Goal: Task Accomplishment & Management: Use online tool/utility

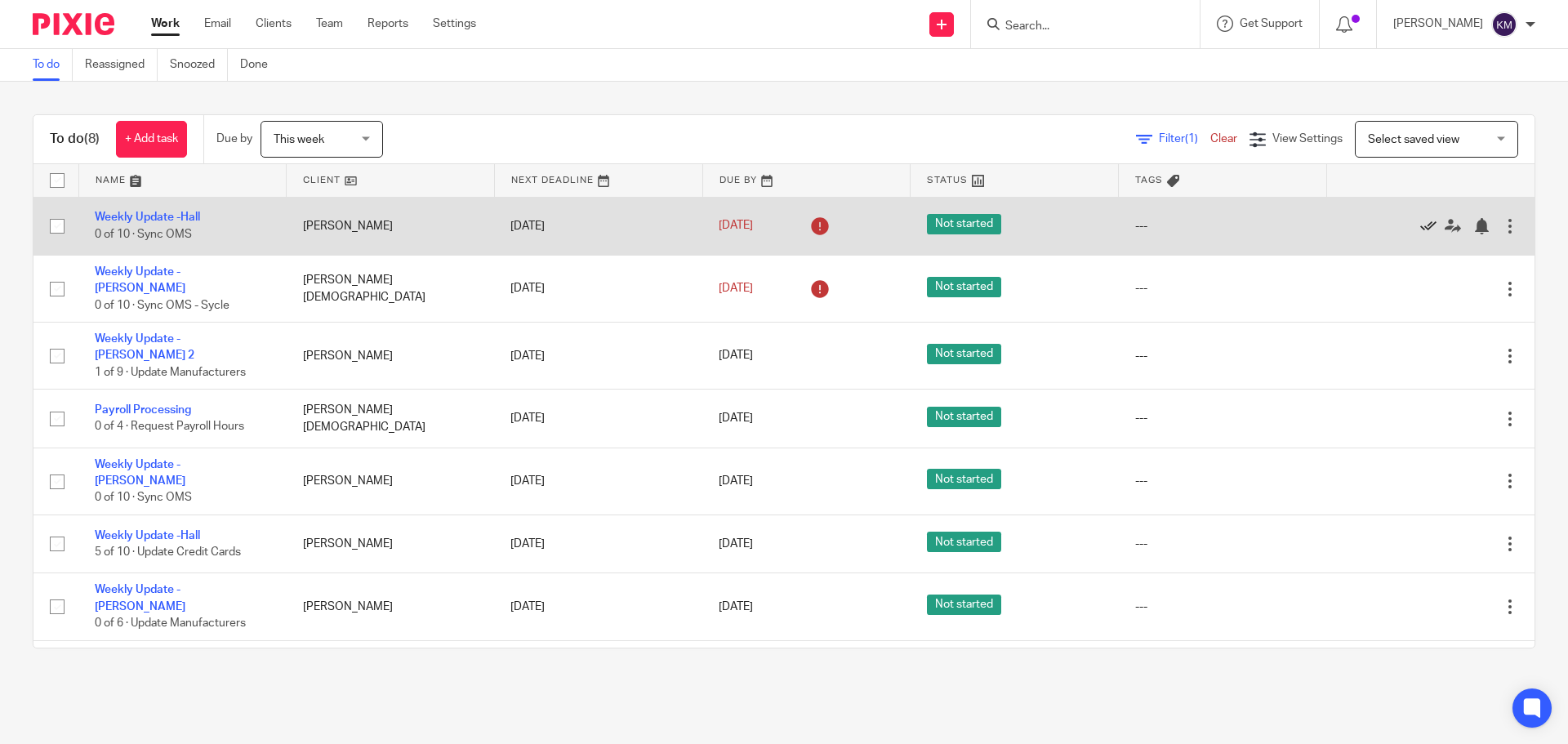
click at [1421, 223] on icon at bounding box center [1428, 226] width 16 height 16
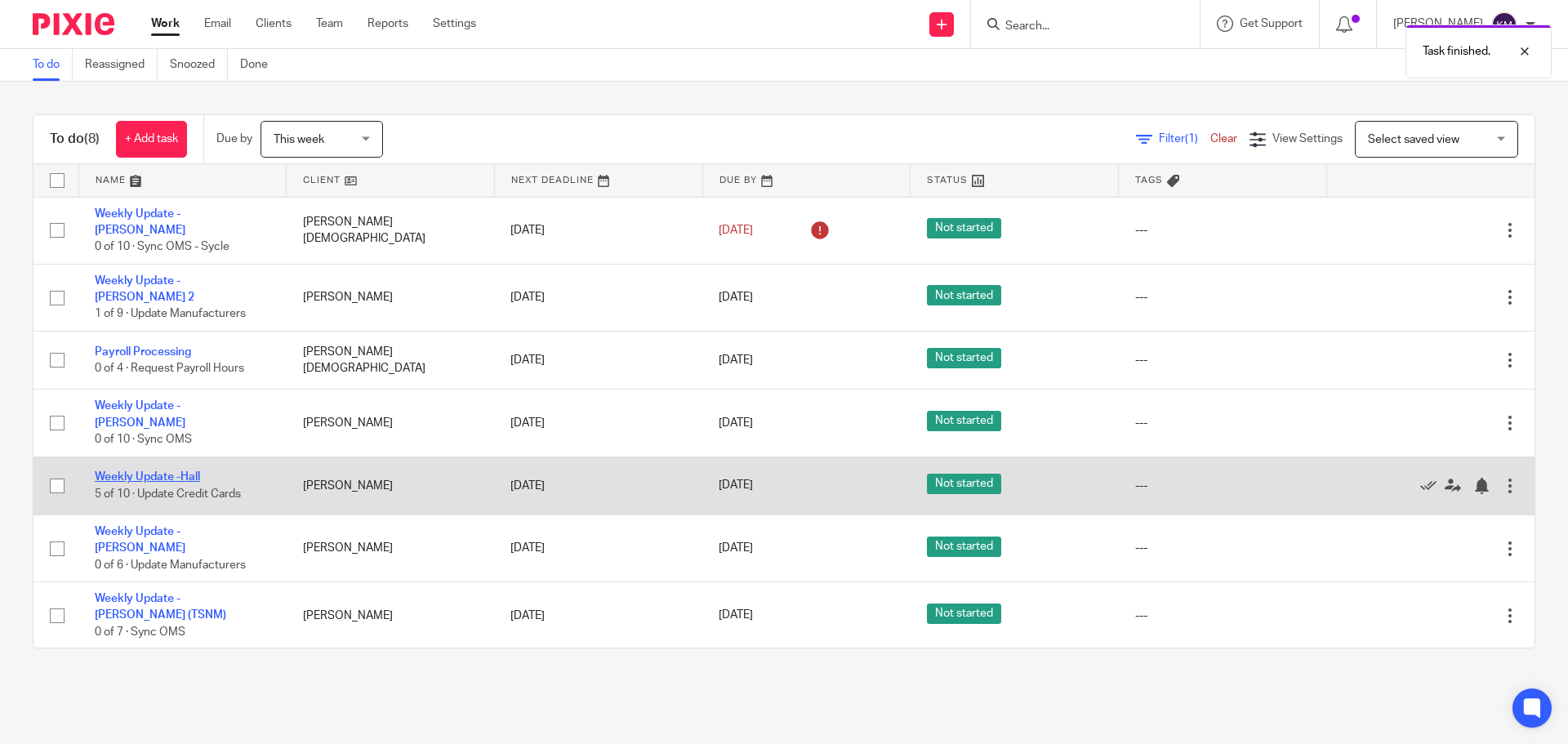
click at [183, 471] on link "Weekly Update -Hall" at bounding box center [147, 477] width 105 height 12
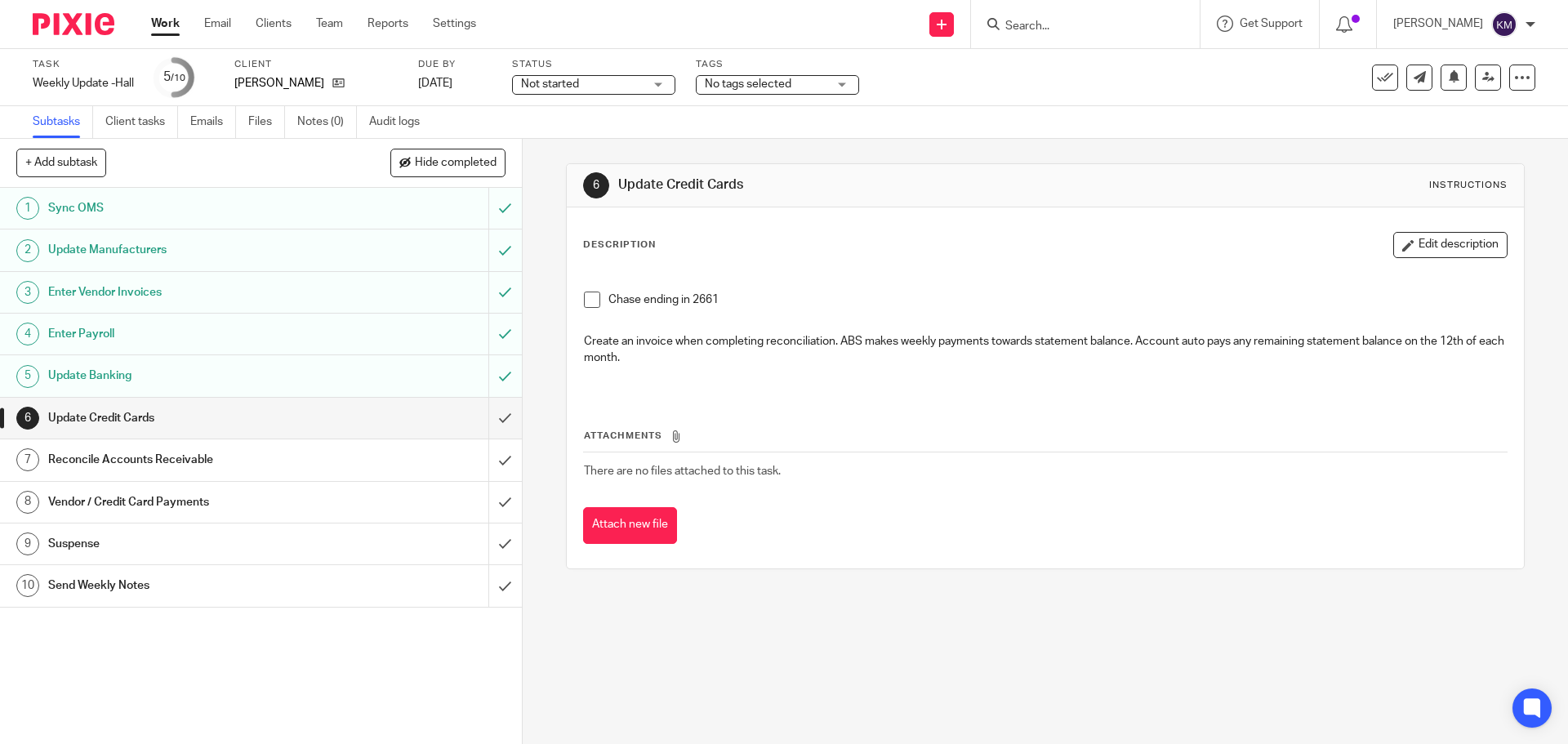
click at [584, 300] on span at bounding box center [591, 299] width 16 height 16
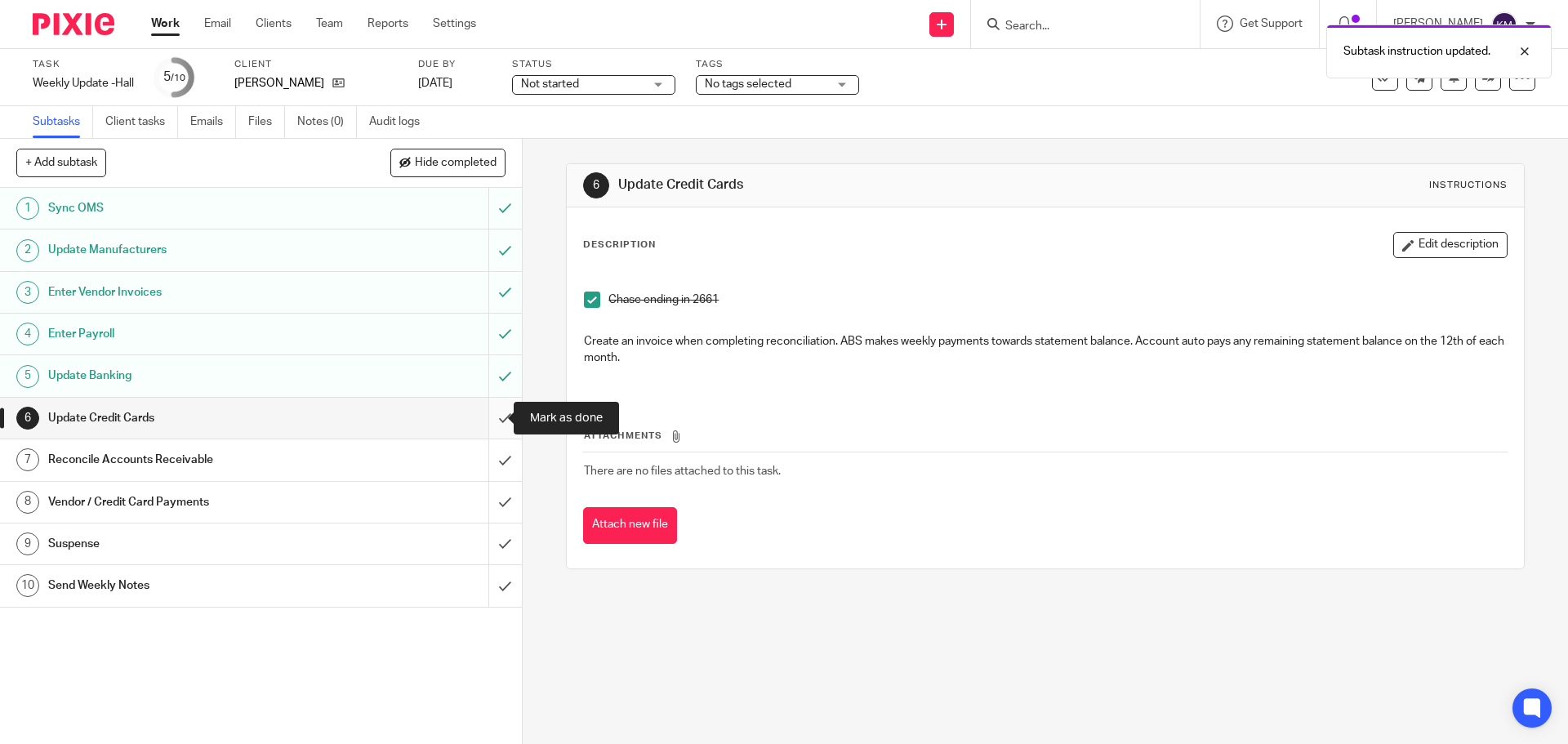
click at [488, 418] on input "submit" at bounding box center [261, 417] width 522 height 40
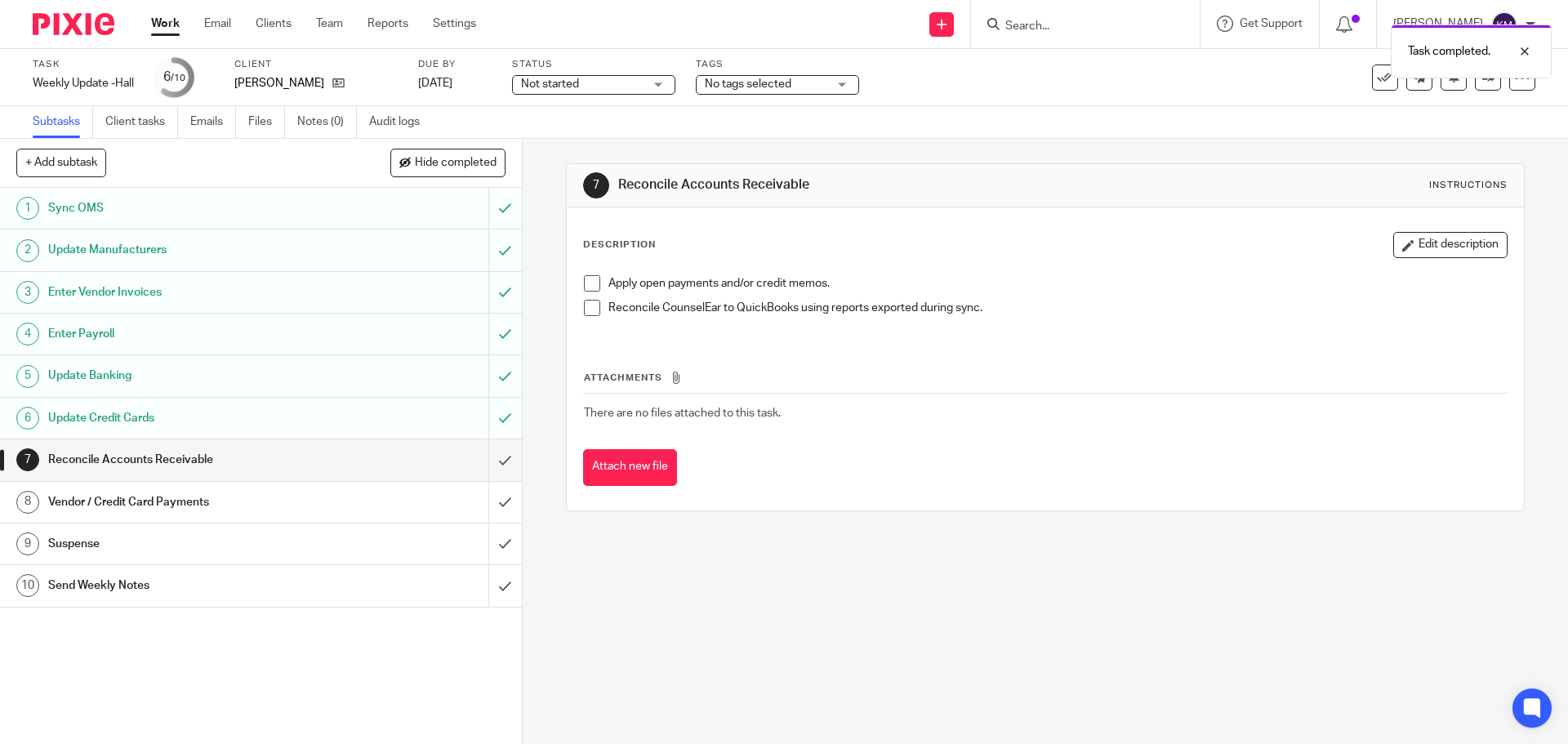
click at [584, 282] on span at bounding box center [591, 283] width 16 height 16
click at [591, 308] on span at bounding box center [591, 307] width 16 height 16
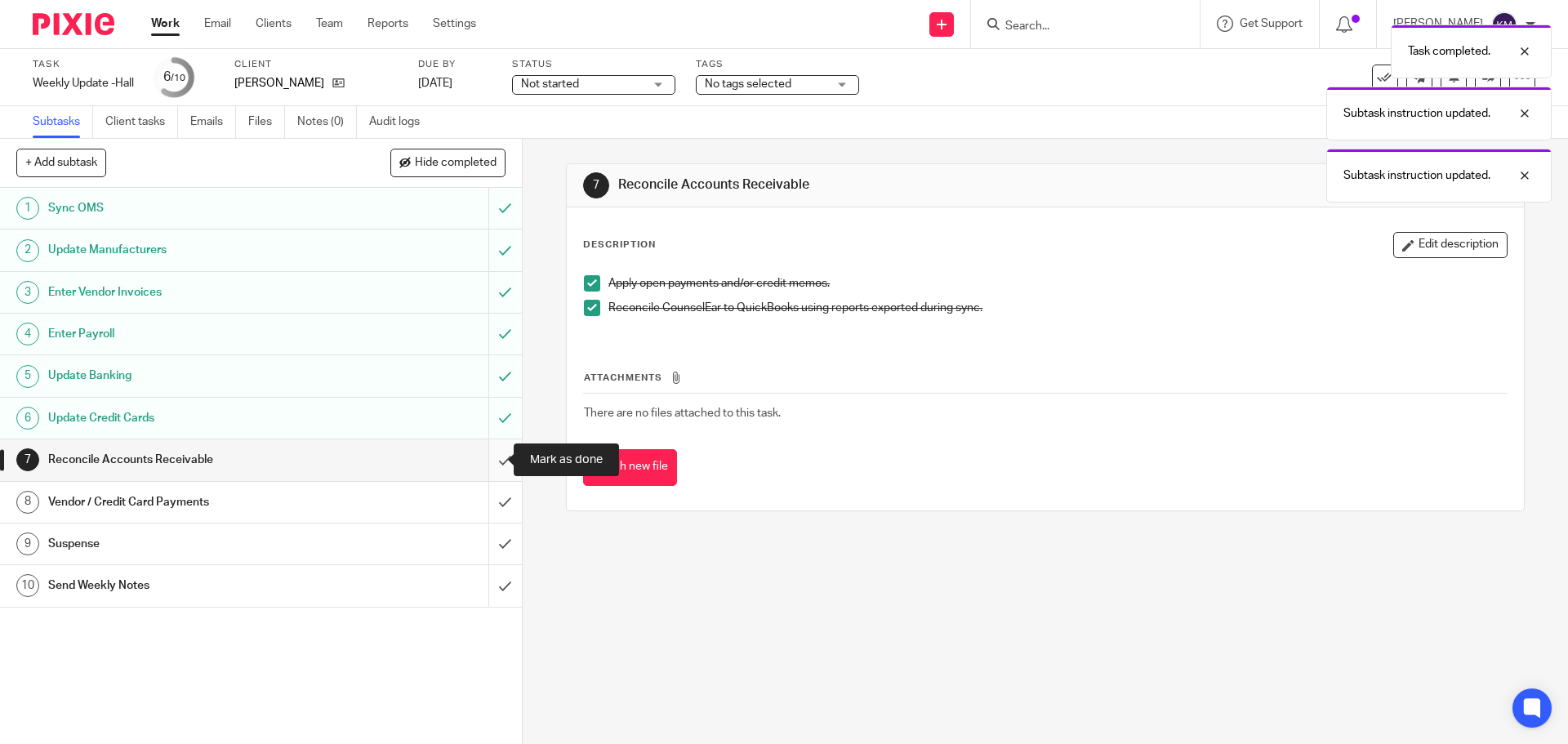
click at [491, 457] on input "submit" at bounding box center [261, 460] width 522 height 40
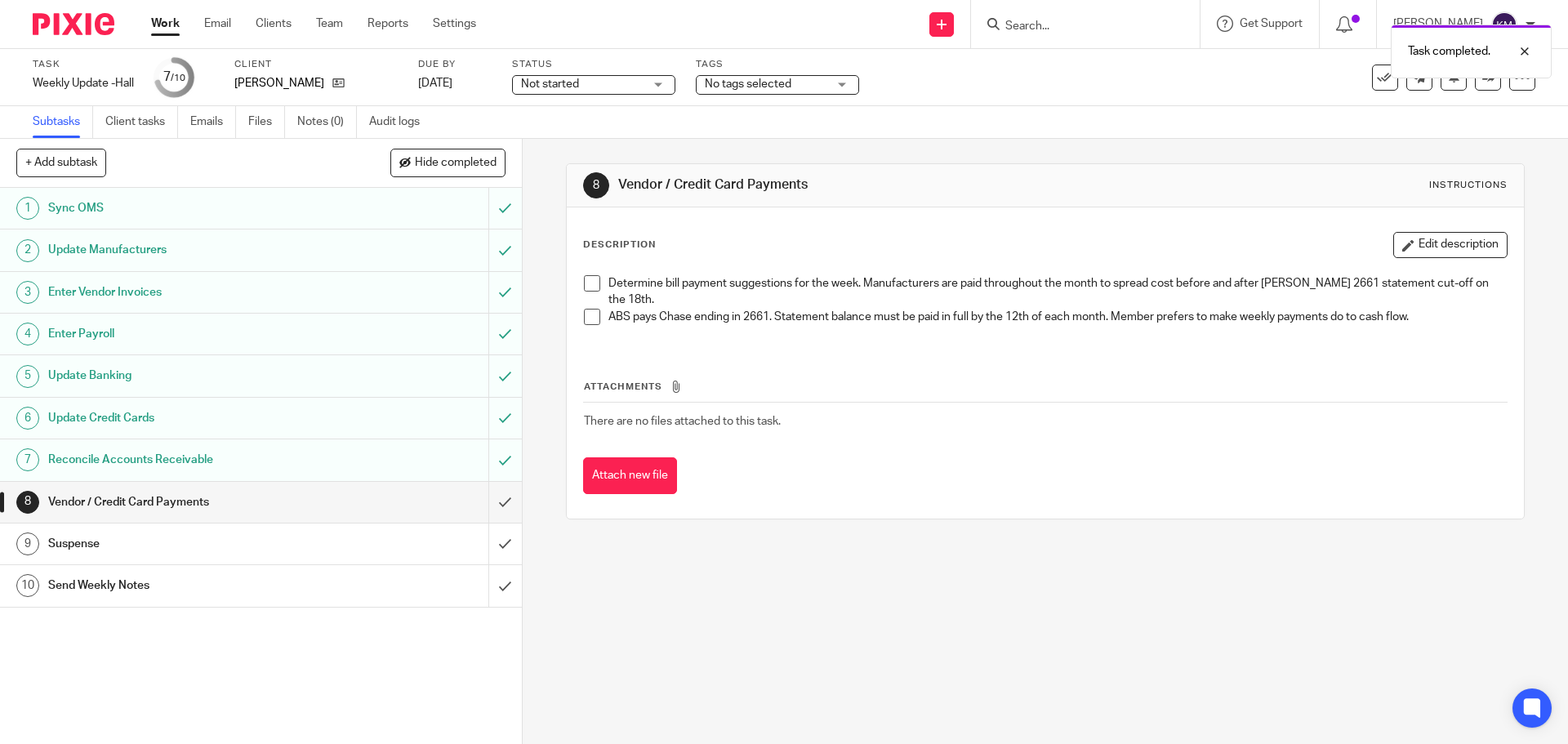
click at [585, 279] on span at bounding box center [591, 283] width 16 height 16
click at [584, 309] on span at bounding box center [591, 316] width 16 height 16
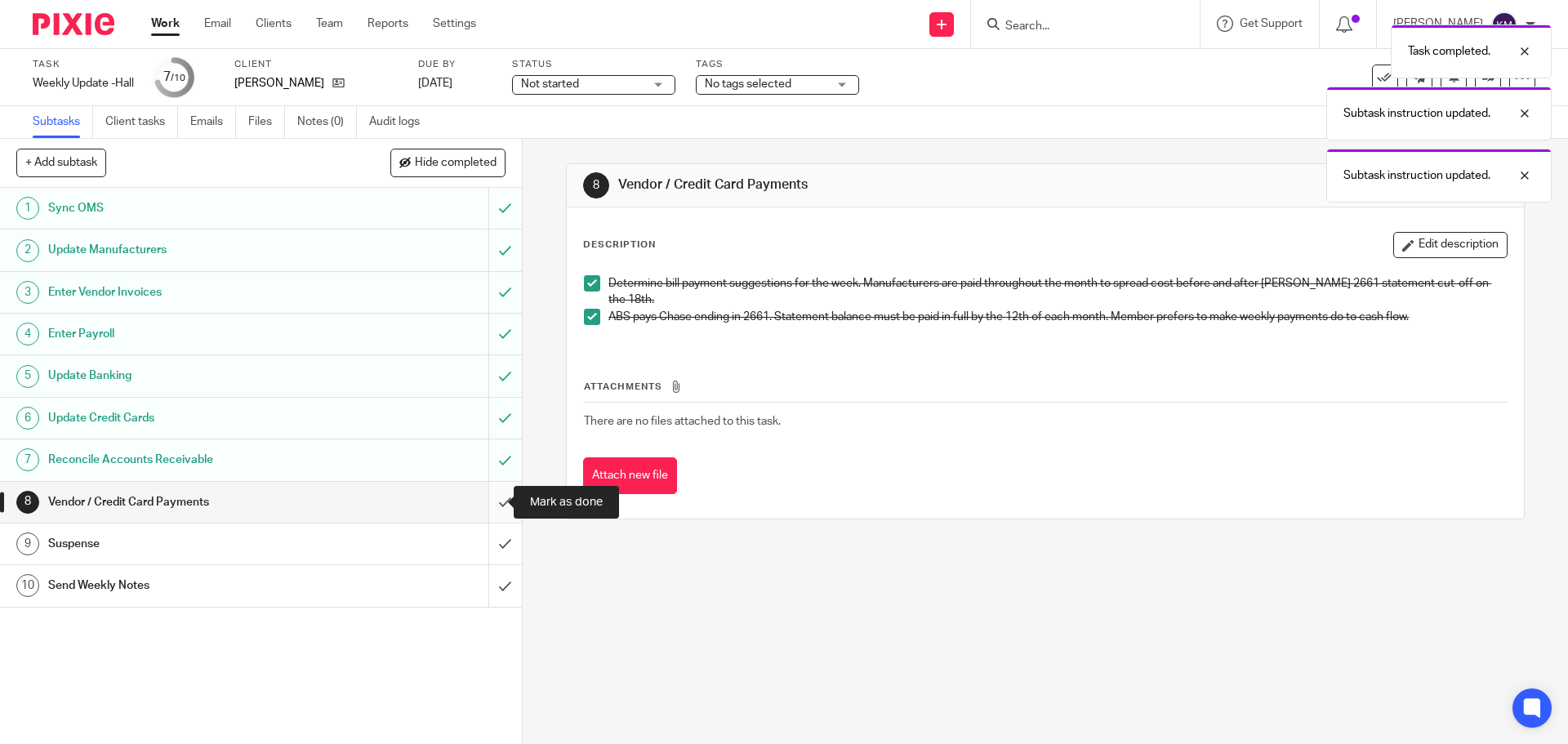
click at [489, 502] on input "submit" at bounding box center [261, 502] width 522 height 40
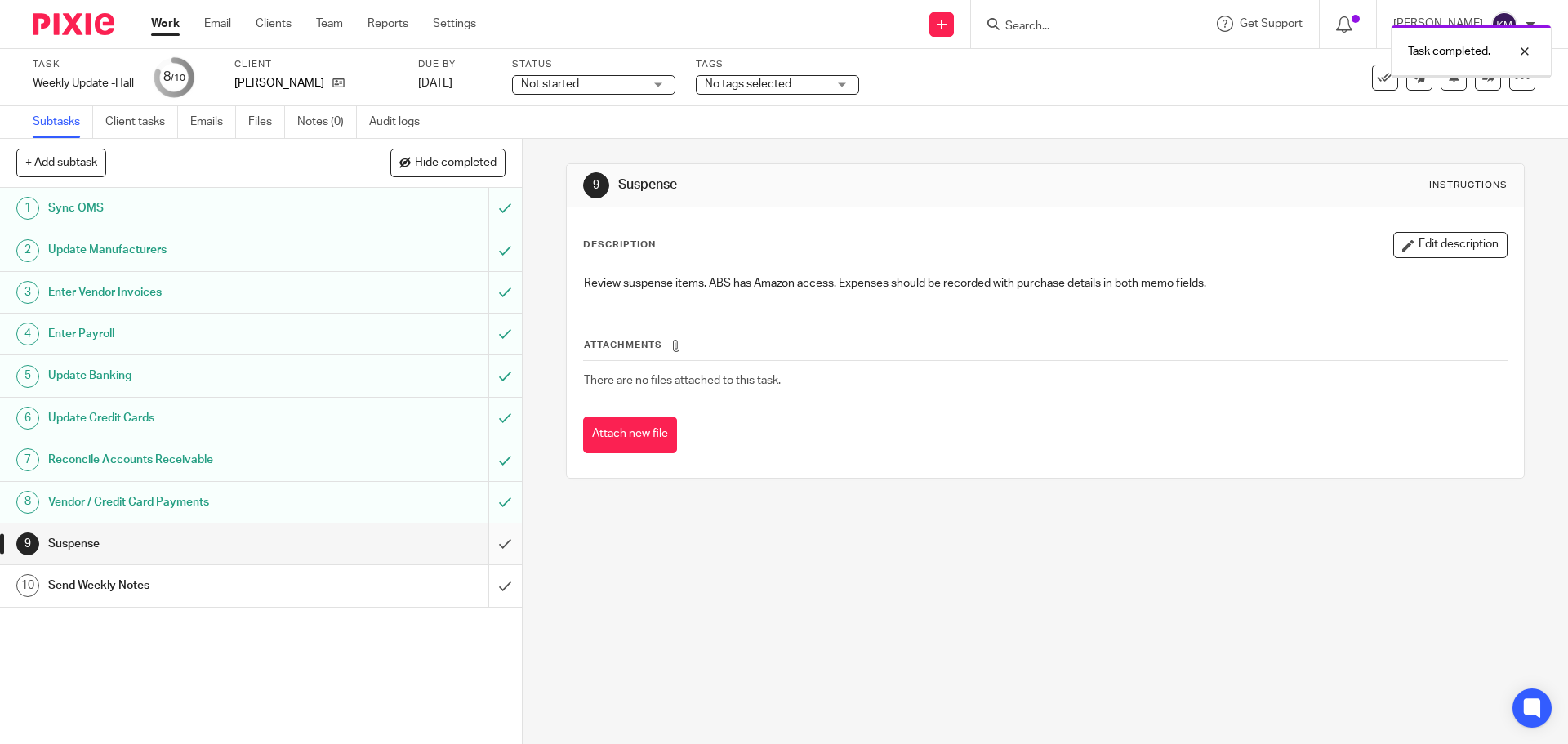
click at [490, 543] on input "submit" at bounding box center [261, 544] width 522 height 40
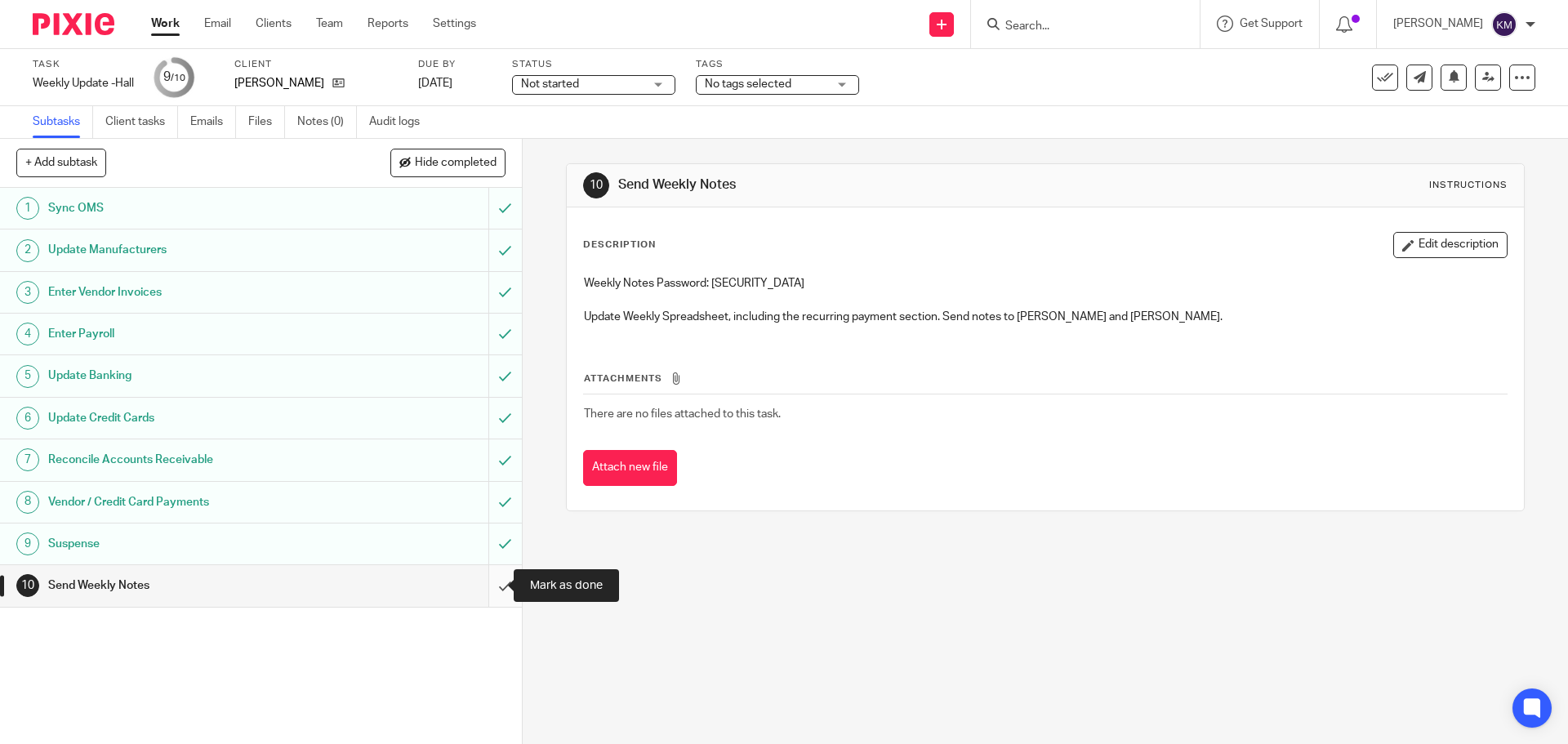
click at [485, 588] on input "submit" at bounding box center [261, 585] width 522 height 40
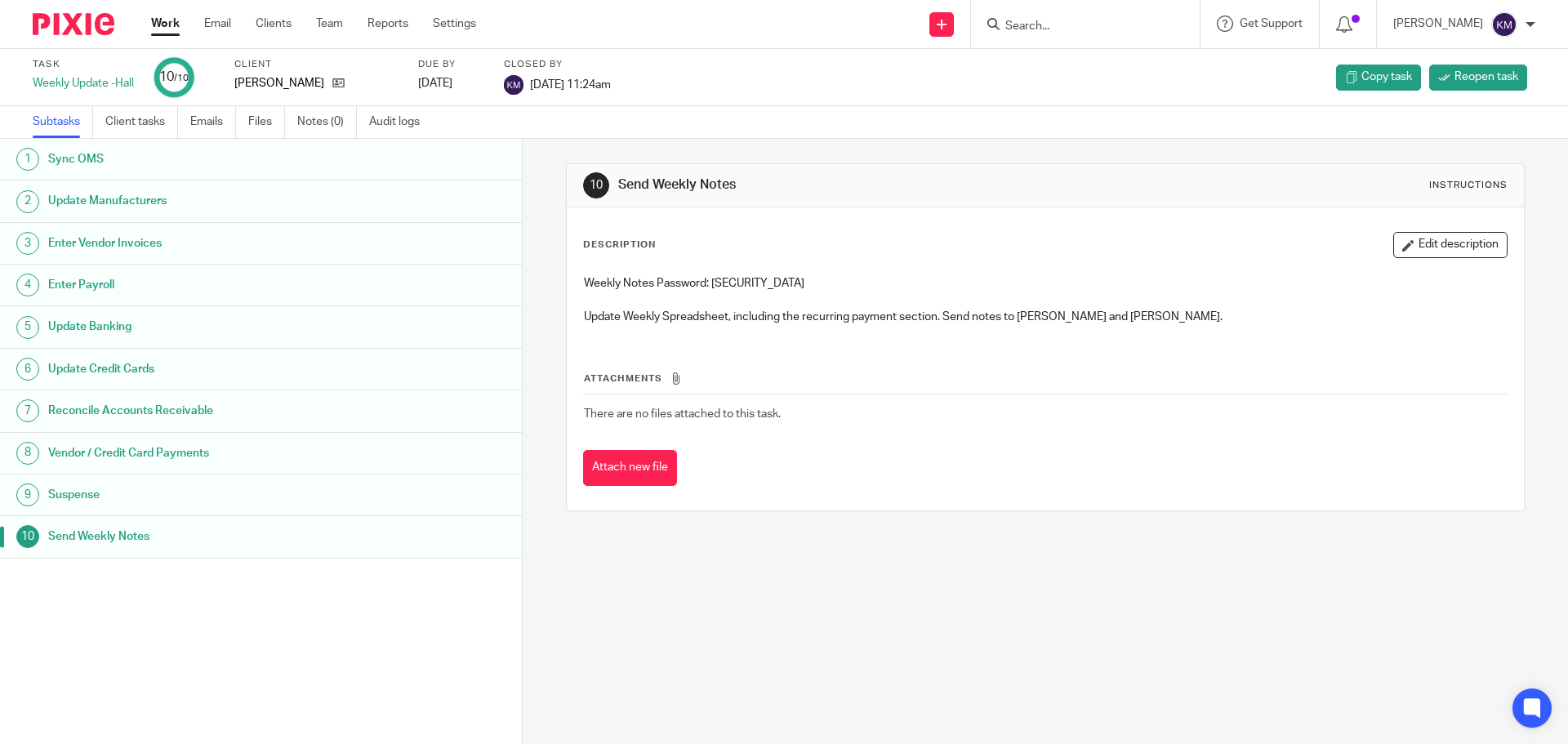
click at [162, 21] on link "Work" at bounding box center [165, 23] width 29 height 16
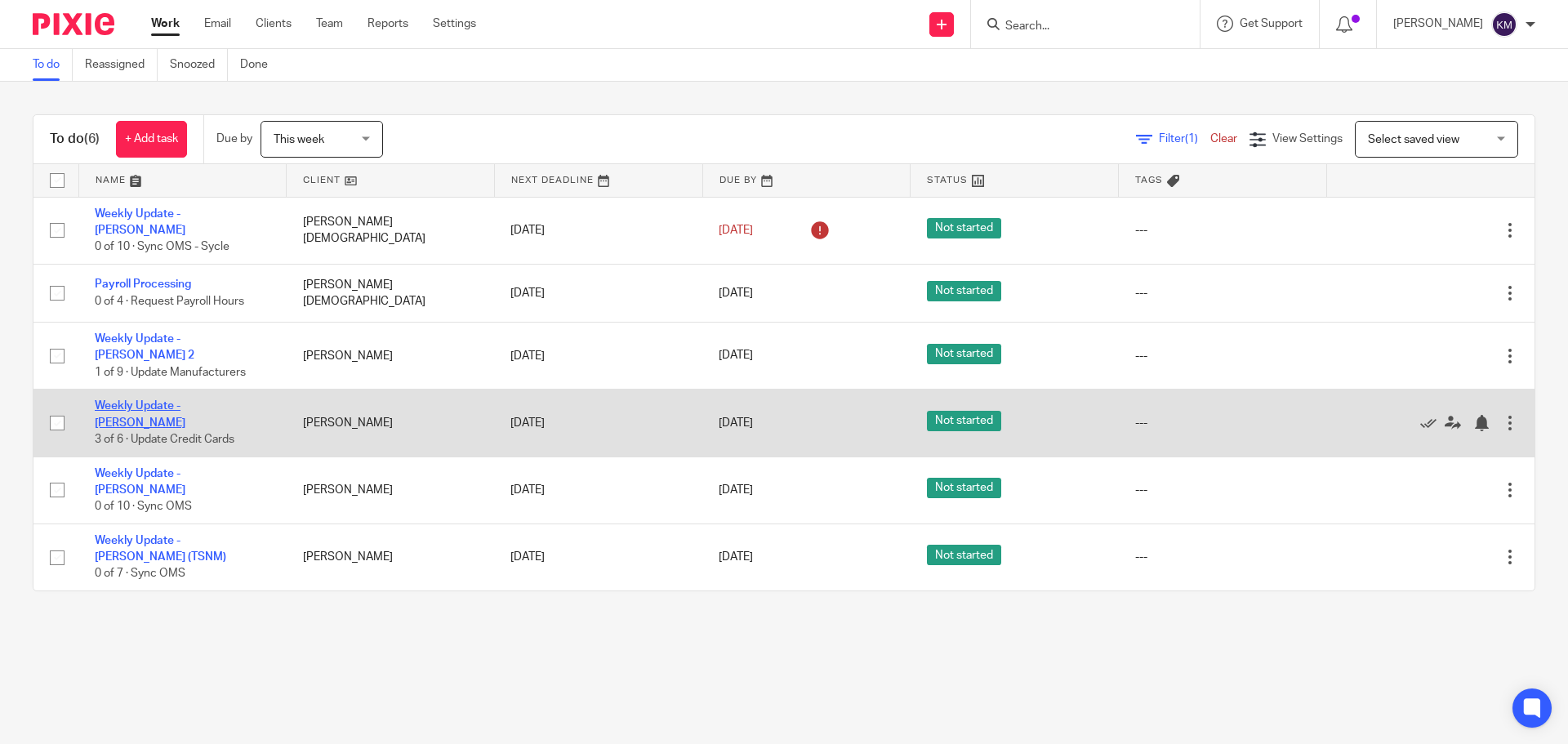
click at [169, 405] on link "Weekly Update - [PERSON_NAME]" at bounding box center [140, 413] width 91 height 28
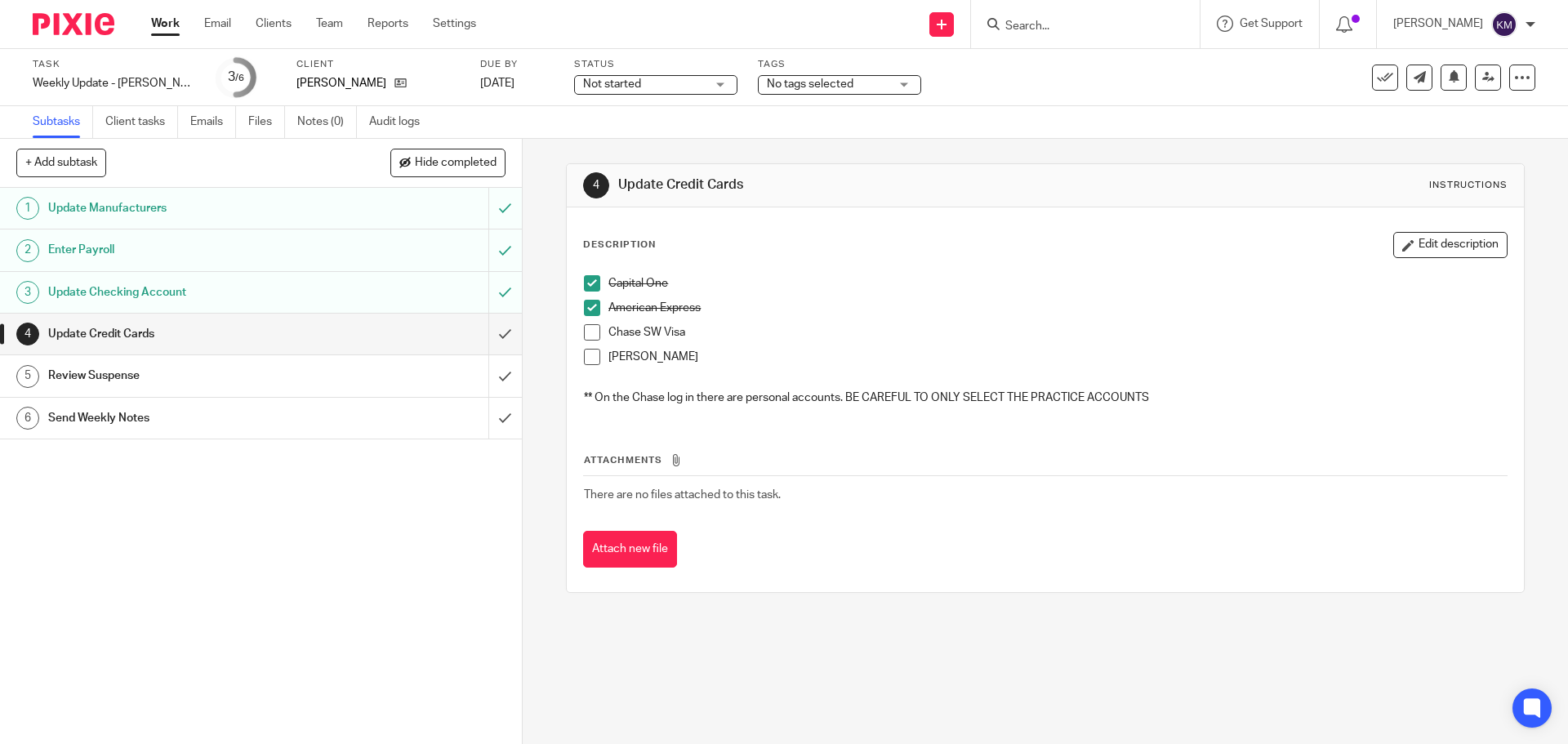
click at [161, 19] on link "Work" at bounding box center [165, 23] width 29 height 16
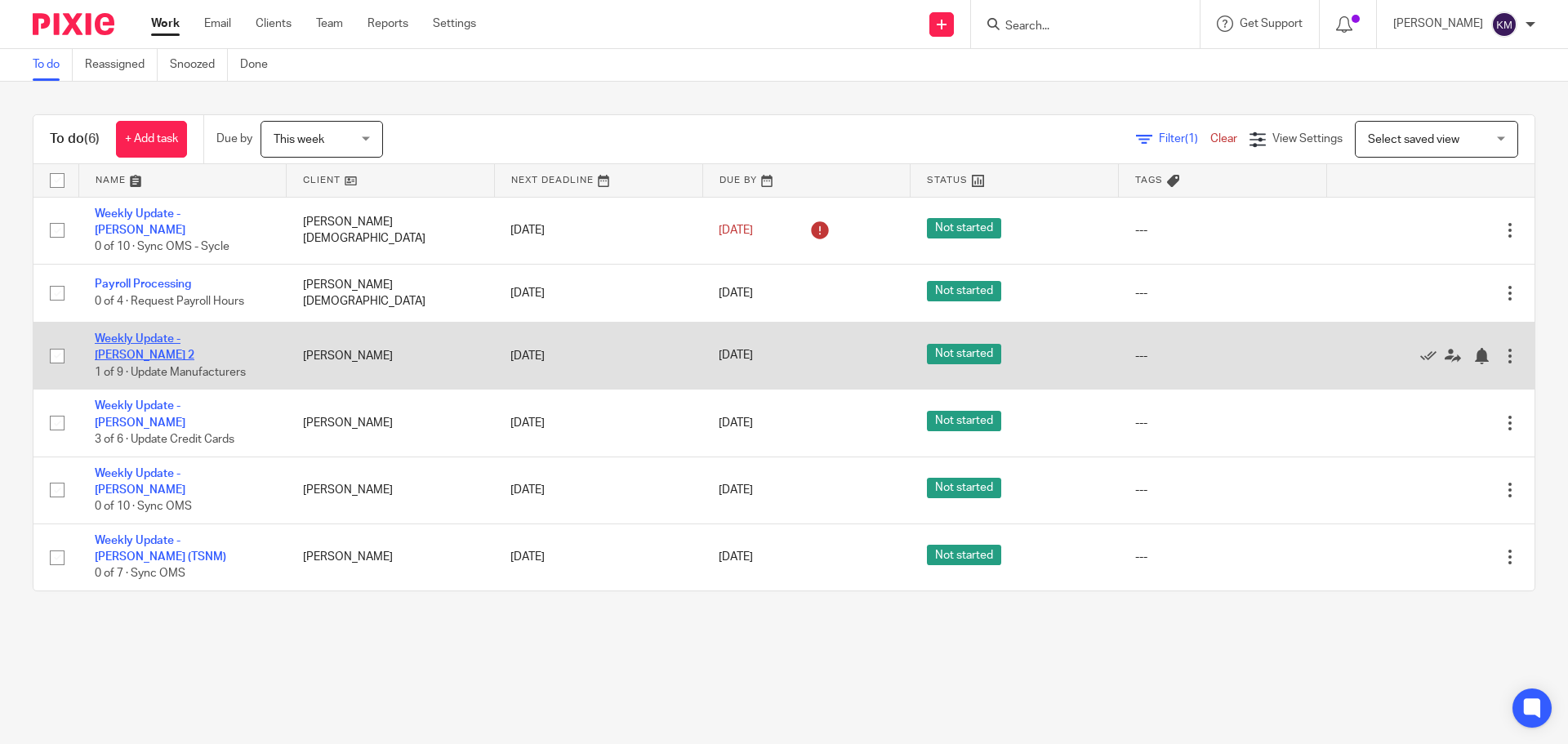
click at [182, 333] on link "Weekly Update - [PERSON_NAME] 2" at bounding box center [144, 347] width 99 height 28
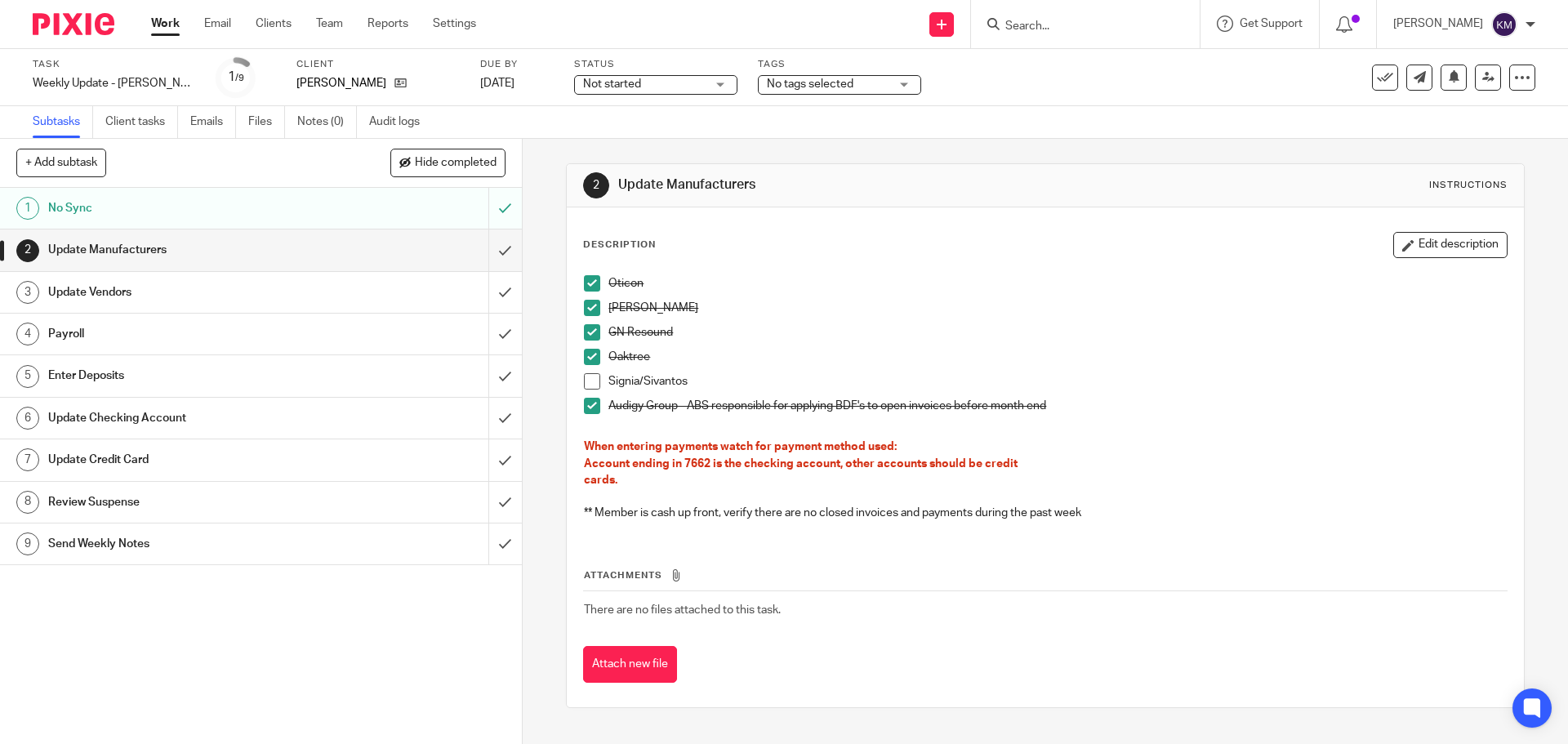
click at [588, 380] on span at bounding box center [591, 380] width 16 height 16
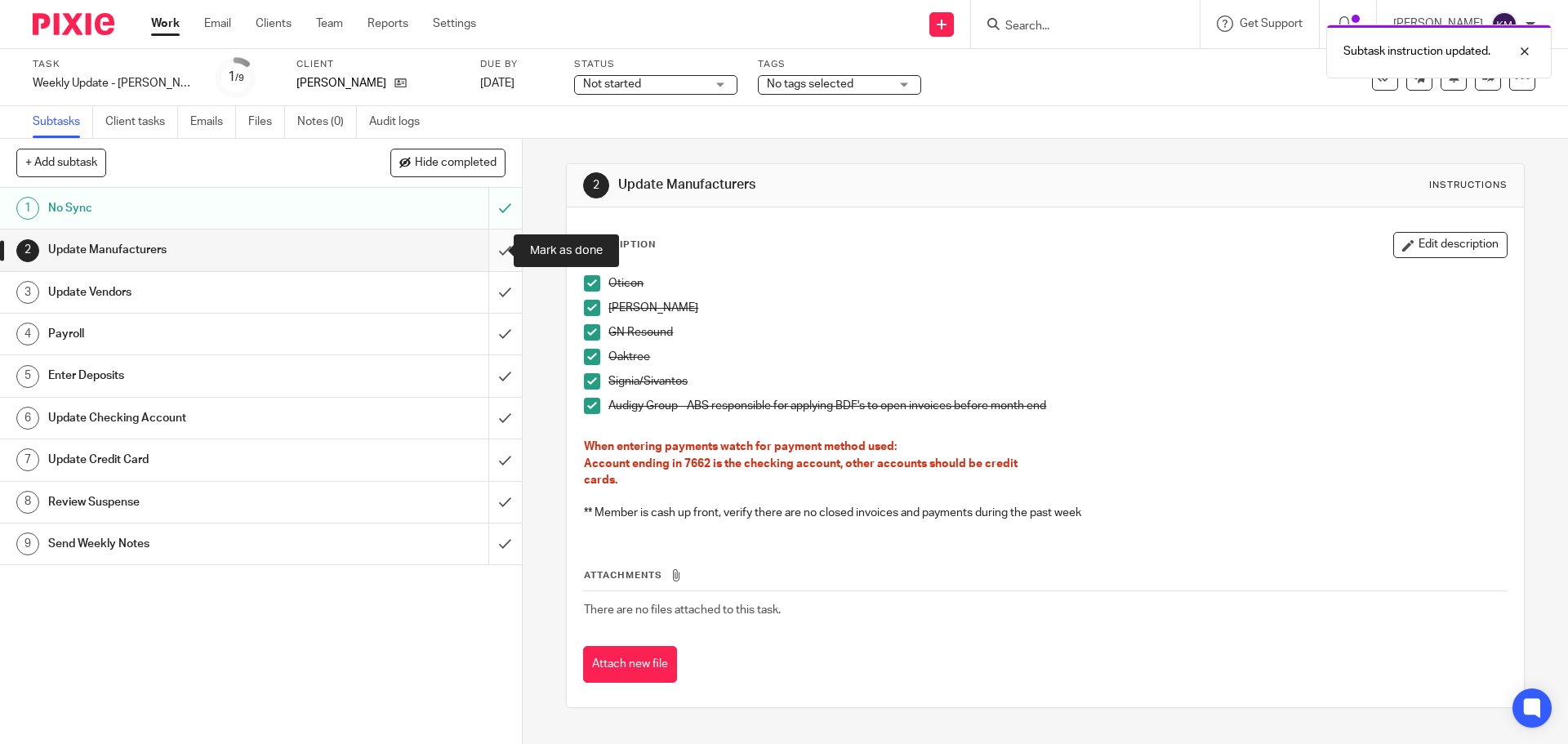
click at [487, 247] on input "submit" at bounding box center [261, 250] width 522 height 40
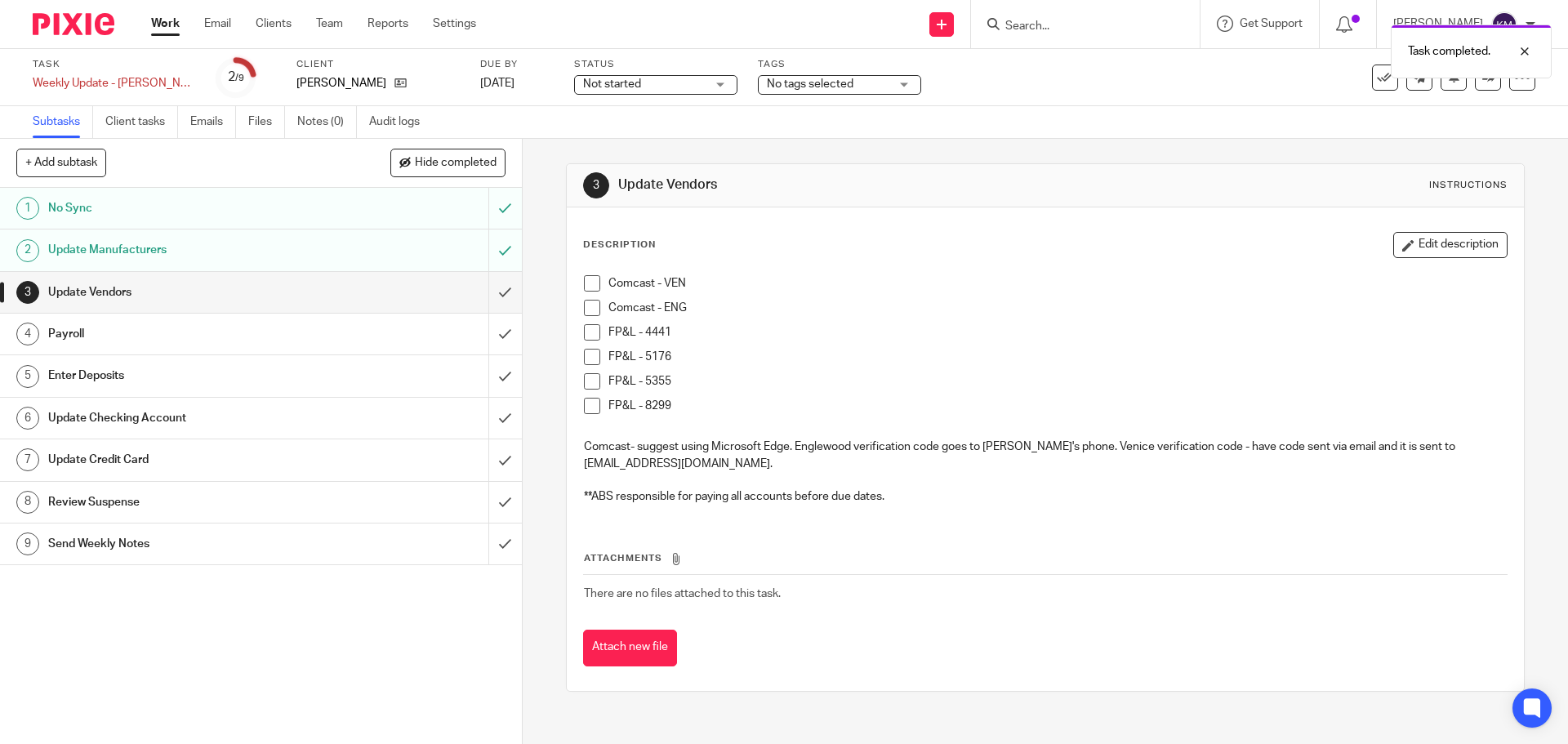
click at [584, 281] on span at bounding box center [591, 283] width 16 height 16
click at [587, 305] on span at bounding box center [591, 307] width 16 height 16
click at [591, 325] on span at bounding box center [591, 332] width 16 height 16
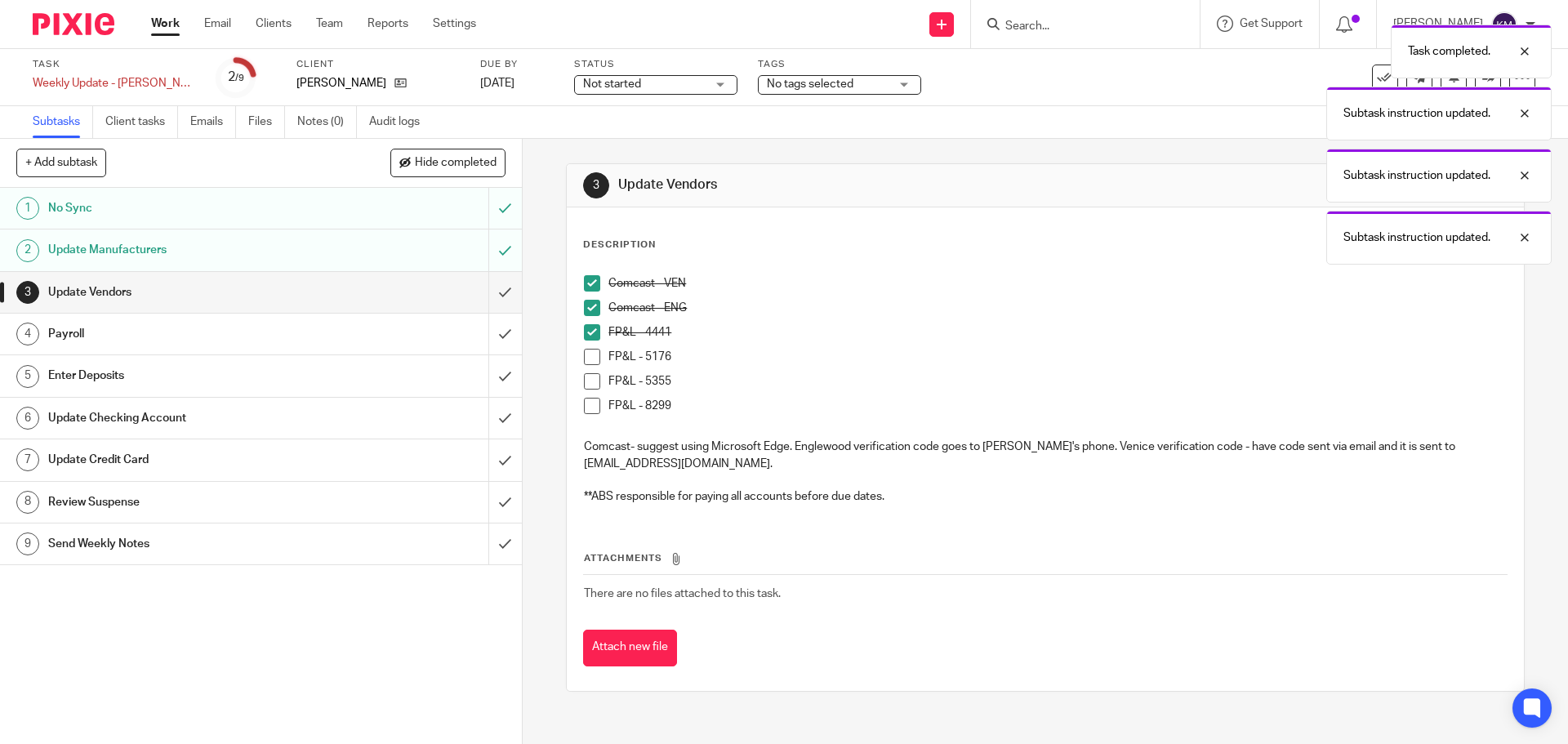
click at [589, 356] on span at bounding box center [591, 356] width 16 height 16
click at [589, 387] on span at bounding box center [591, 380] width 16 height 16
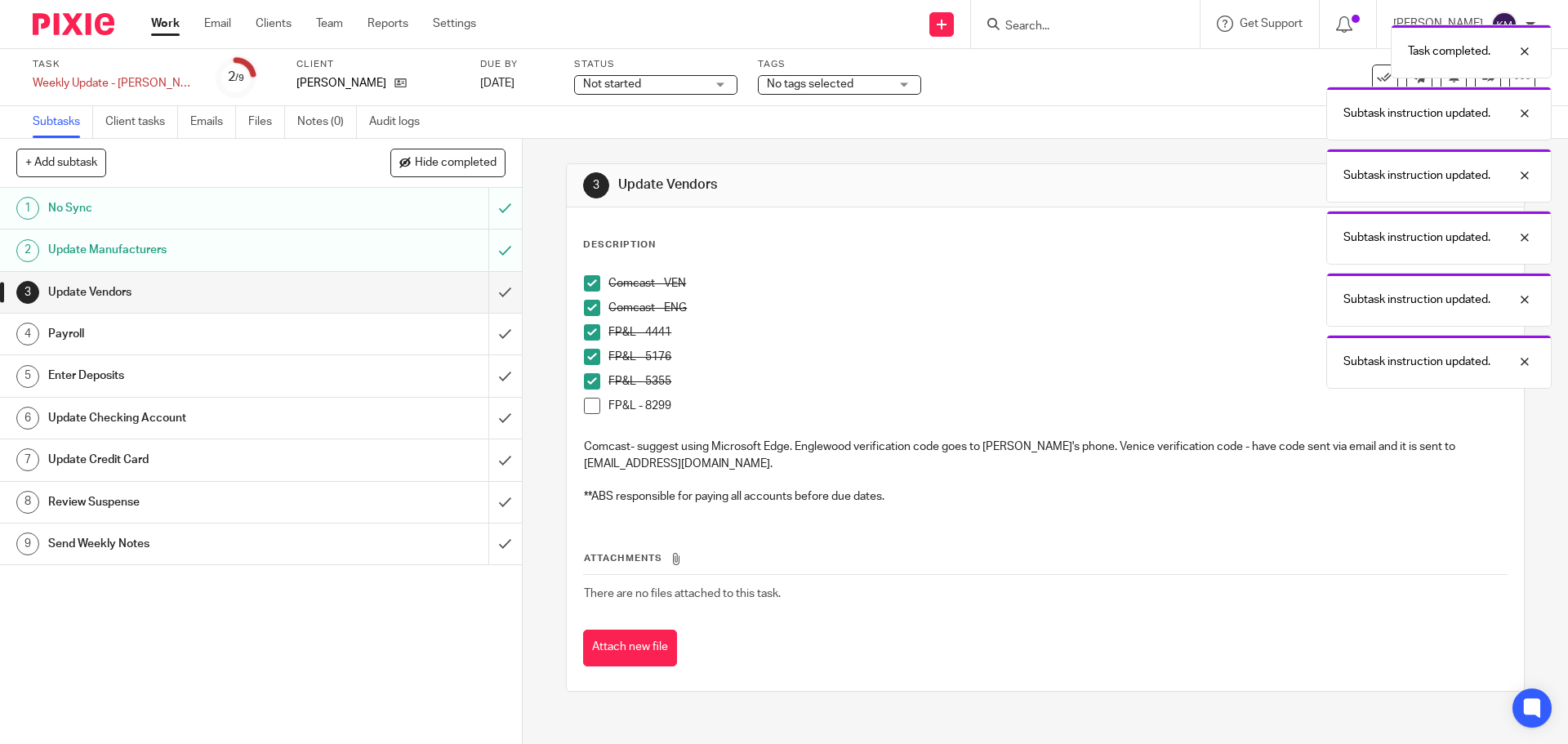
click at [586, 405] on span at bounding box center [591, 405] width 16 height 16
click at [487, 290] on input "submit" at bounding box center [261, 292] width 522 height 40
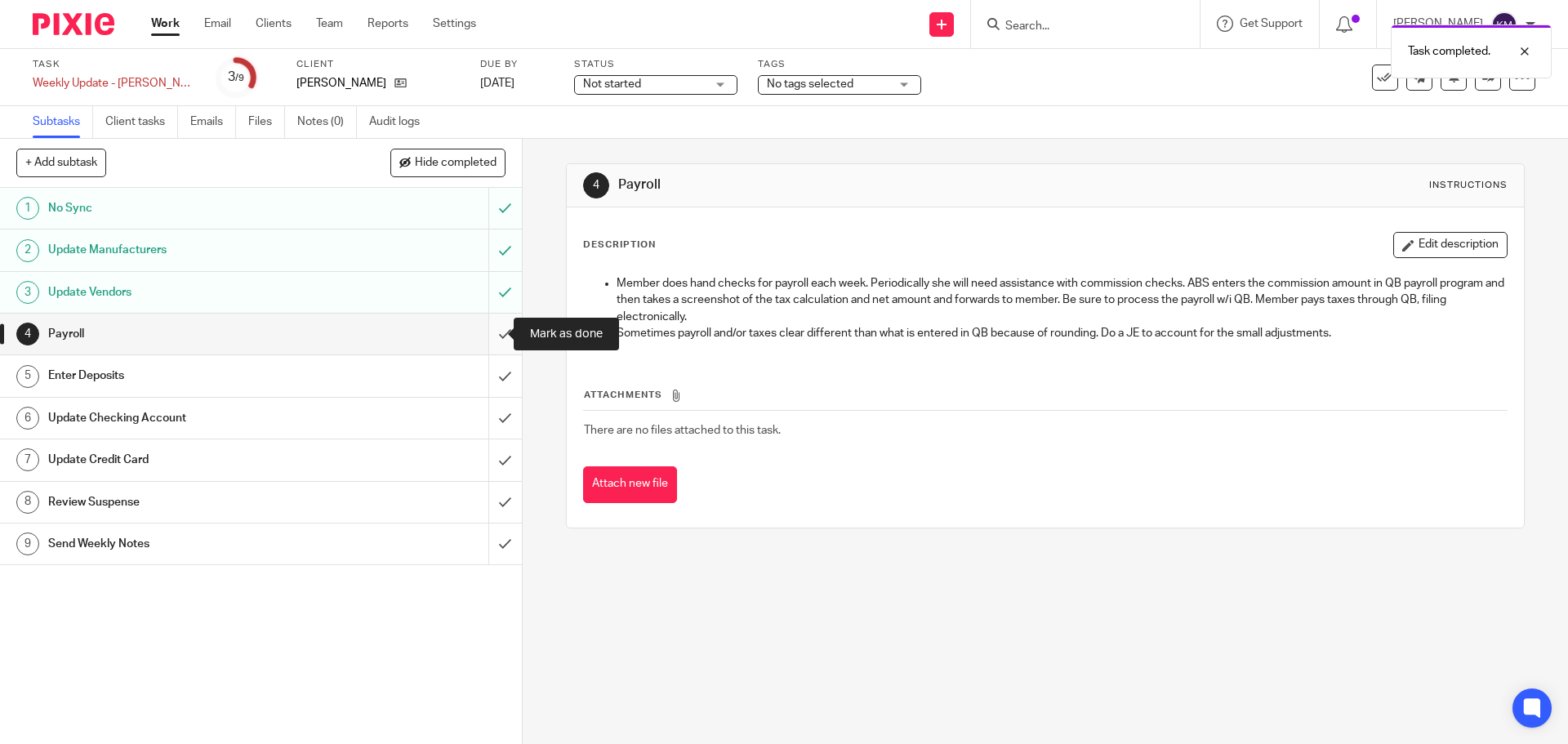
click at [493, 332] on input "submit" at bounding box center [261, 333] width 522 height 40
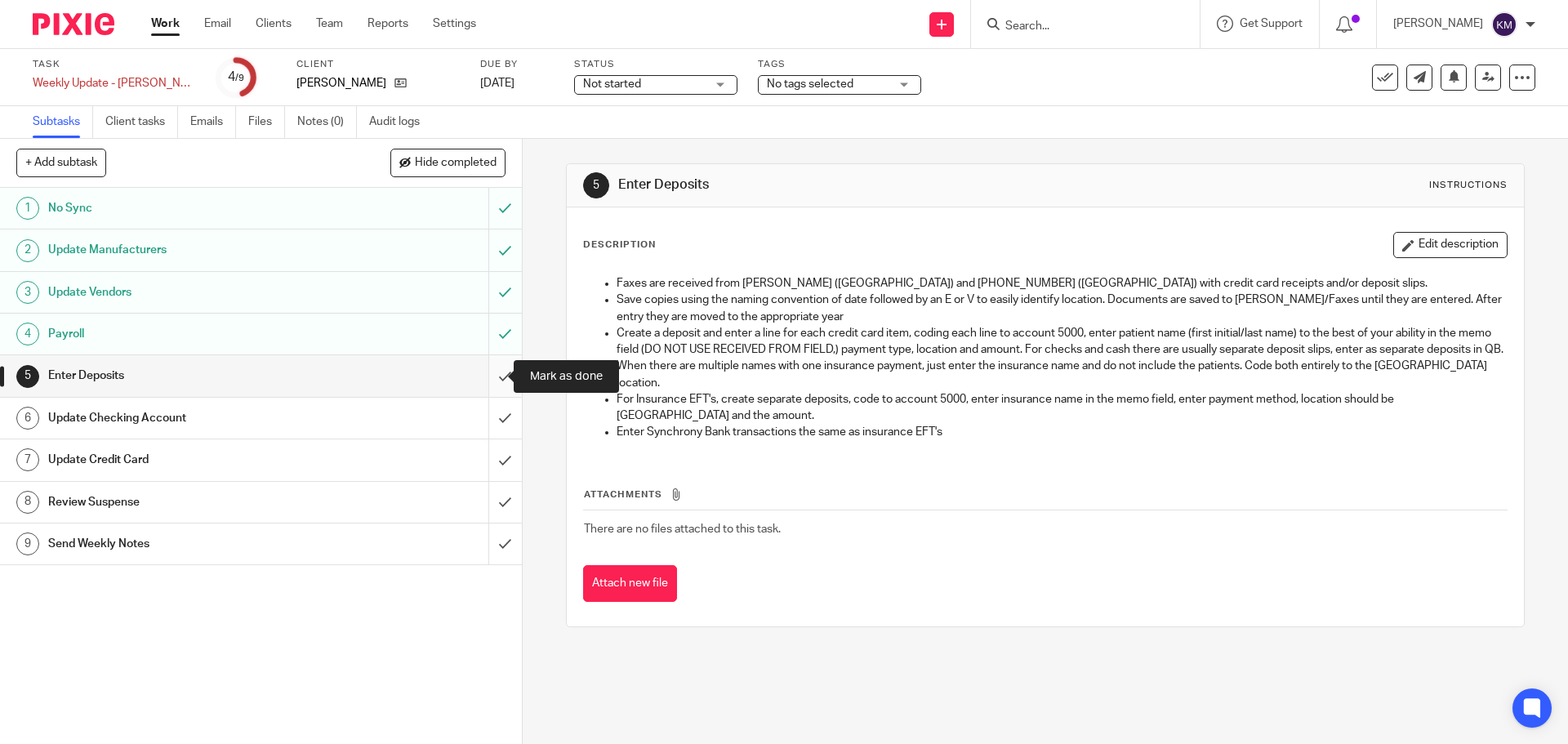
click at [488, 373] on input "submit" at bounding box center [261, 375] width 522 height 40
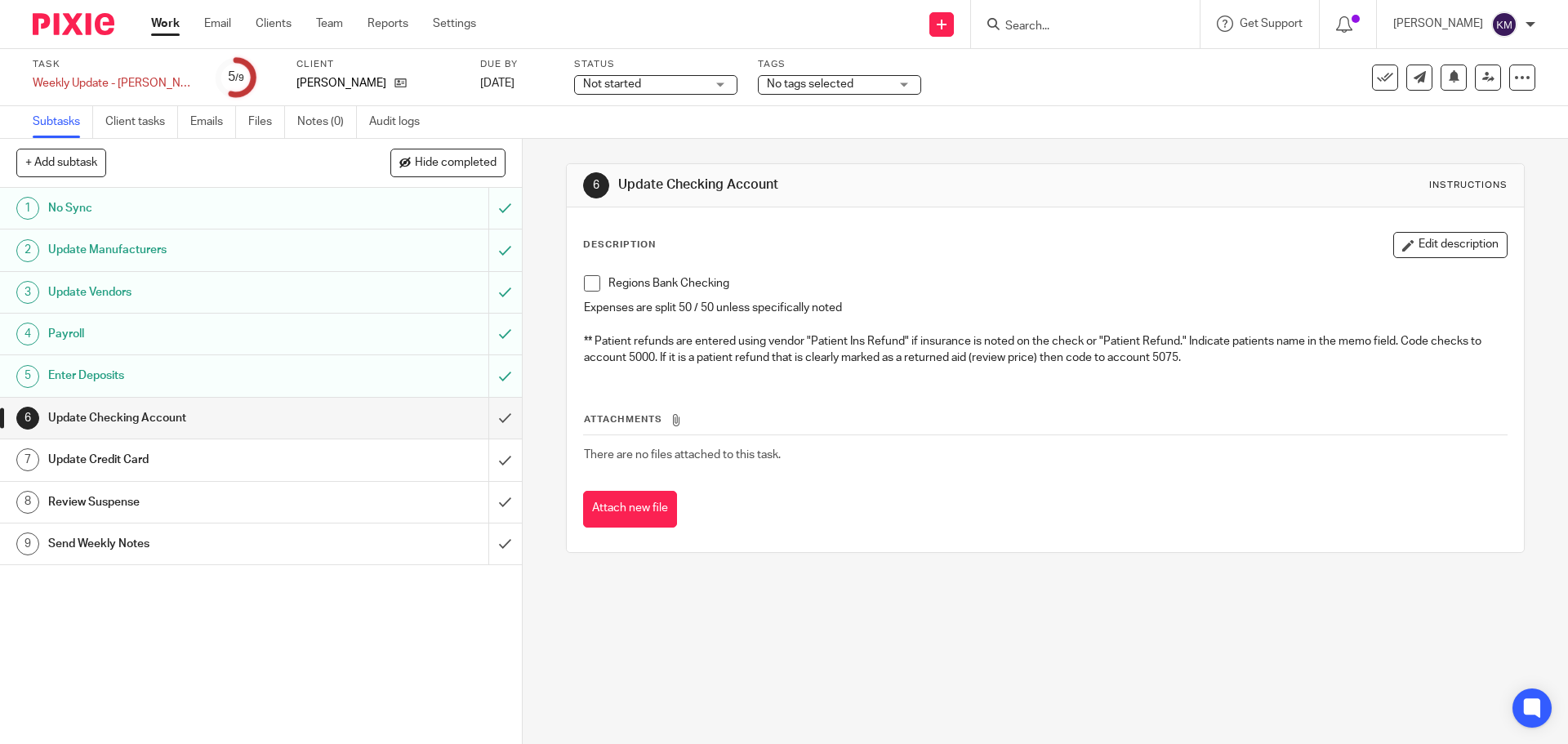
click at [586, 281] on span at bounding box center [591, 283] width 16 height 16
click at [487, 415] on input "submit" at bounding box center [261, 417] width 522 height 40
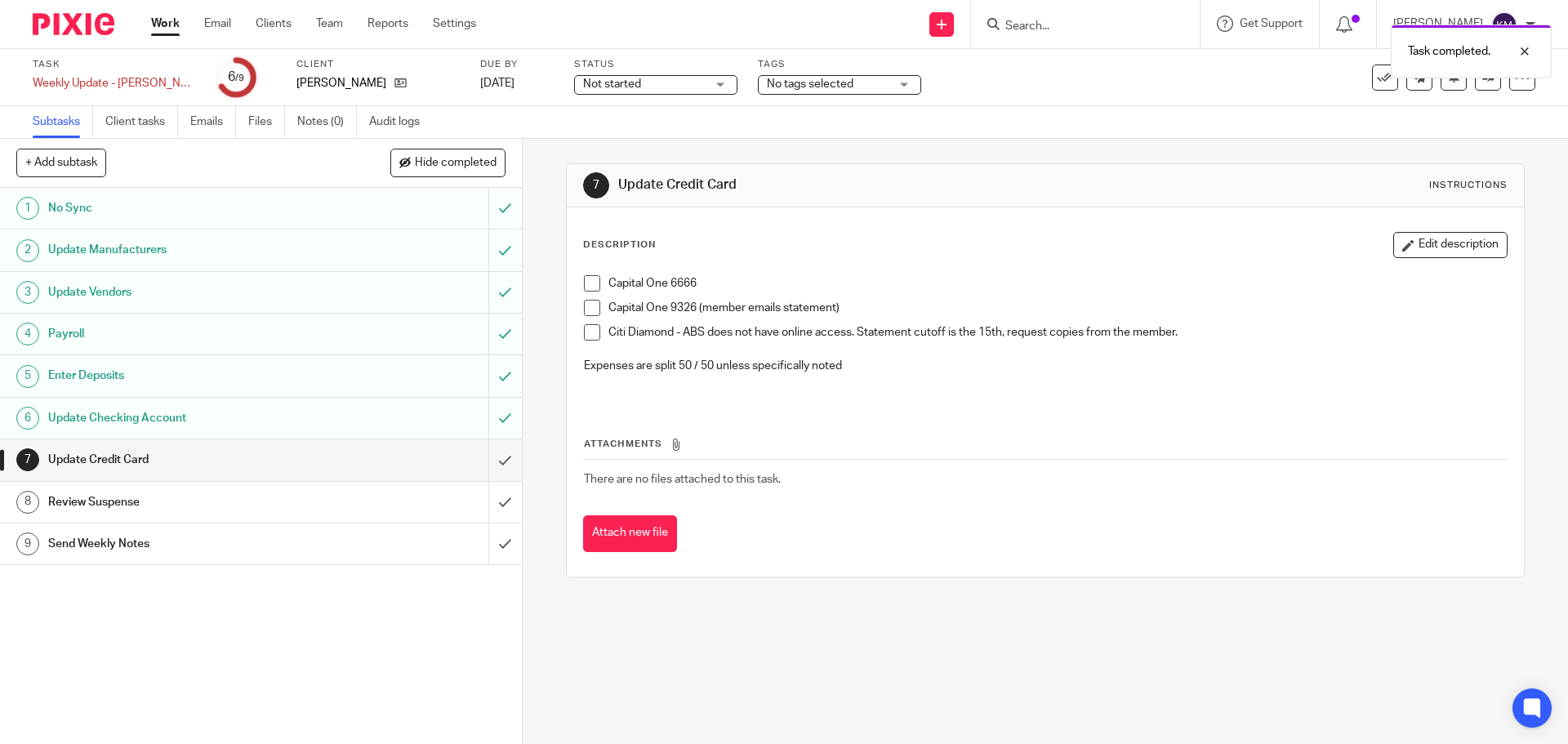
click at [593, 284] on span at bounding box center [591, 283] width 16 height 16
drag, startPoint x: 595, startPoint y: 305, endPoint x: 584, endPoint y: 318, distance: 17.0
click at [594, 305] on span at bounding box center [591, 307] width 16 height 16
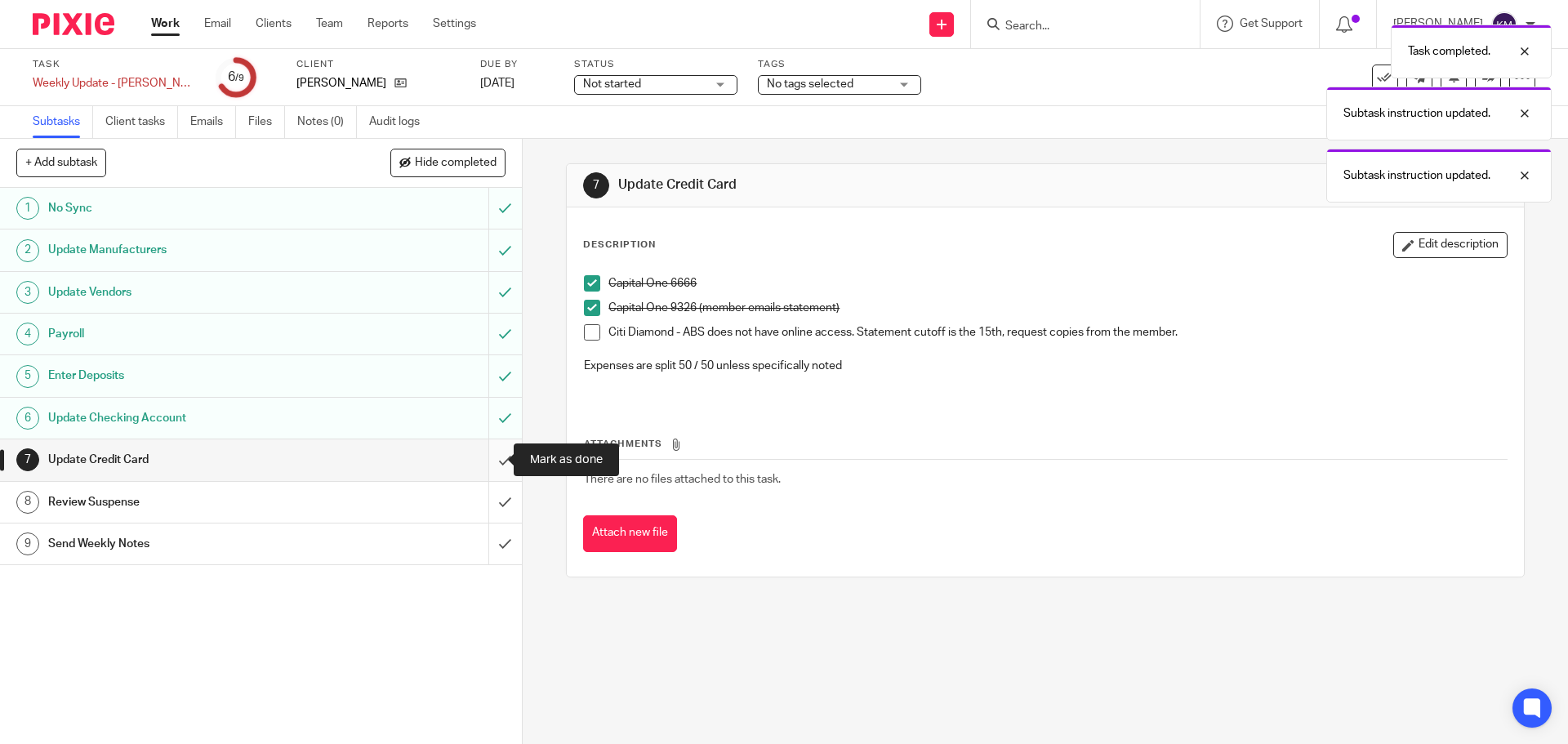
click at [490, 464] on input "submit" at bounding box center [261, 460] width 522 height 40
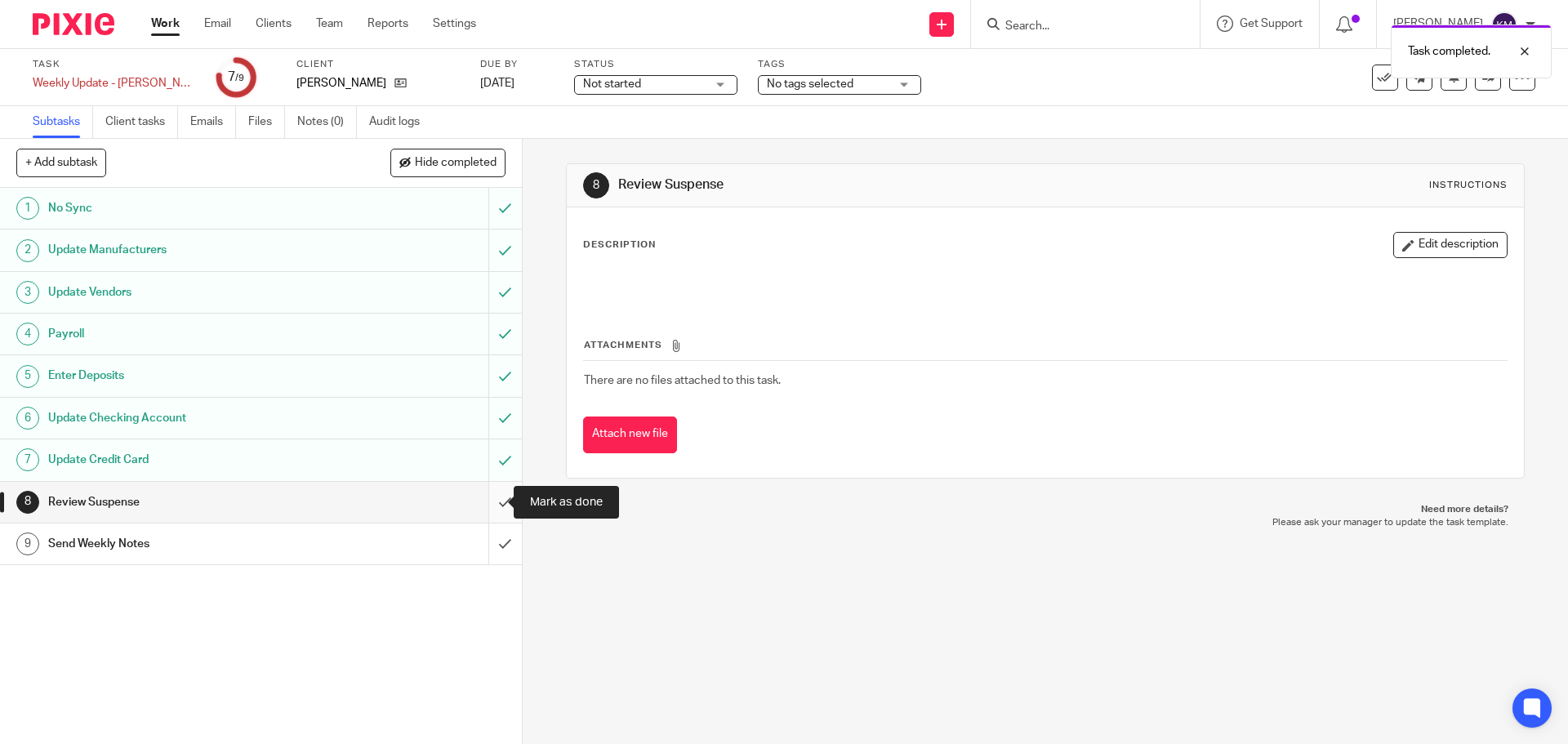
click at [493, 502] on input "submit" at bounding box center [261, 502] width 522 height 40
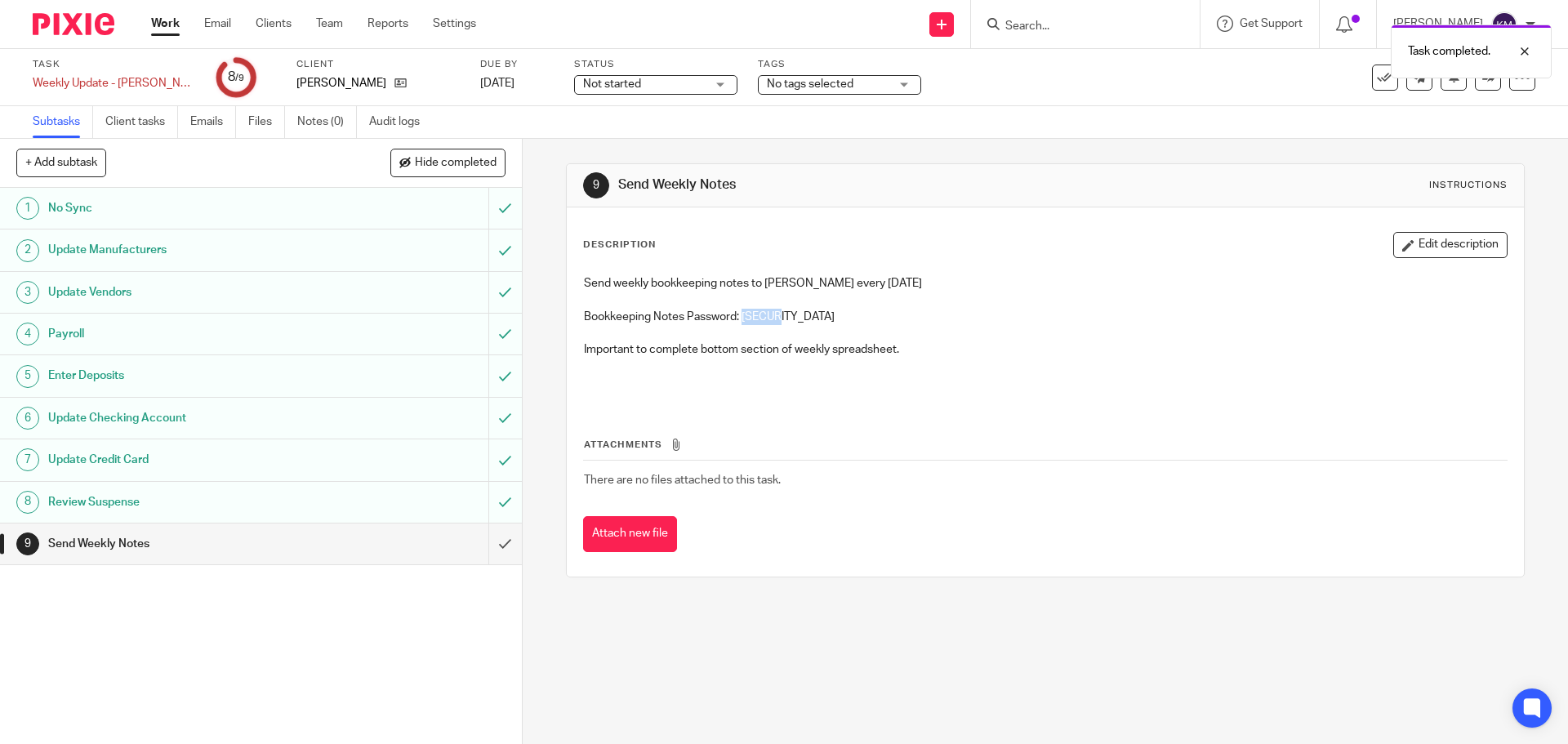
drag, startPoint x: 740, startPoint y: 314, endPoint x: 782, endPoint y: 311, distance: 42.1
click at [782, 311] on p "Bookkeeping Notes Password: [SECURITY_DATA]" at bounding box center [1044, 316] width 922 height 16
copy p "m492P3"
